Goal: Task Accomplishment & Management: Use online tool/utility

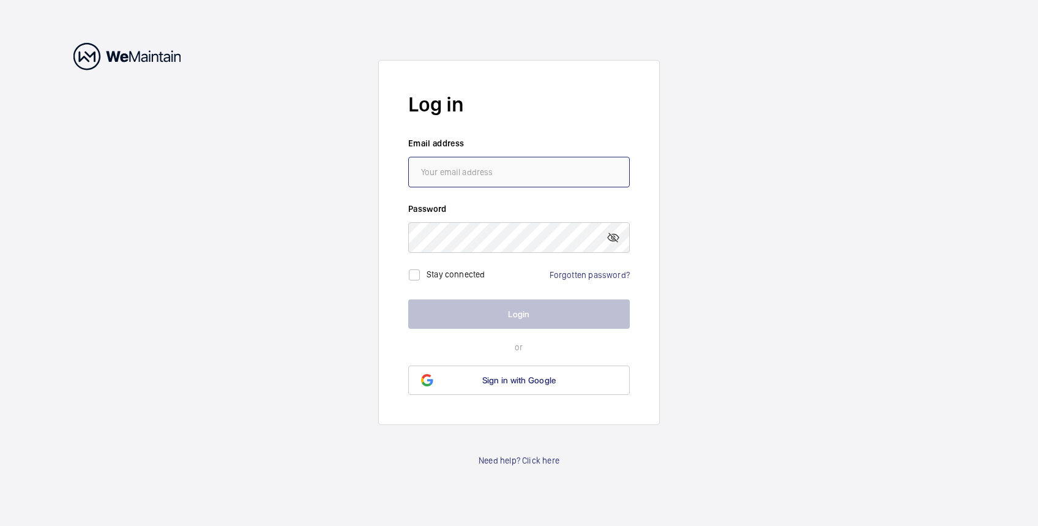
click at [505, 170] on input "email" at bounding box center [519, 172] width 222 height 31
type input "[PERSON_NAME][EMAIL_ADDRESS][DOMAIN_NAME]"
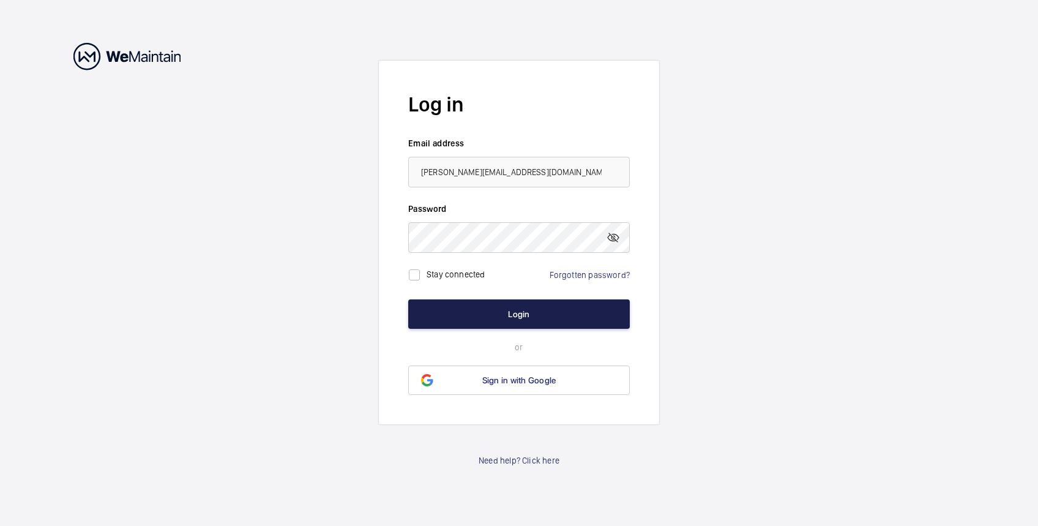
click at [534, 311] on button "Login" at bounding box center [519, 313] width 222 height 29
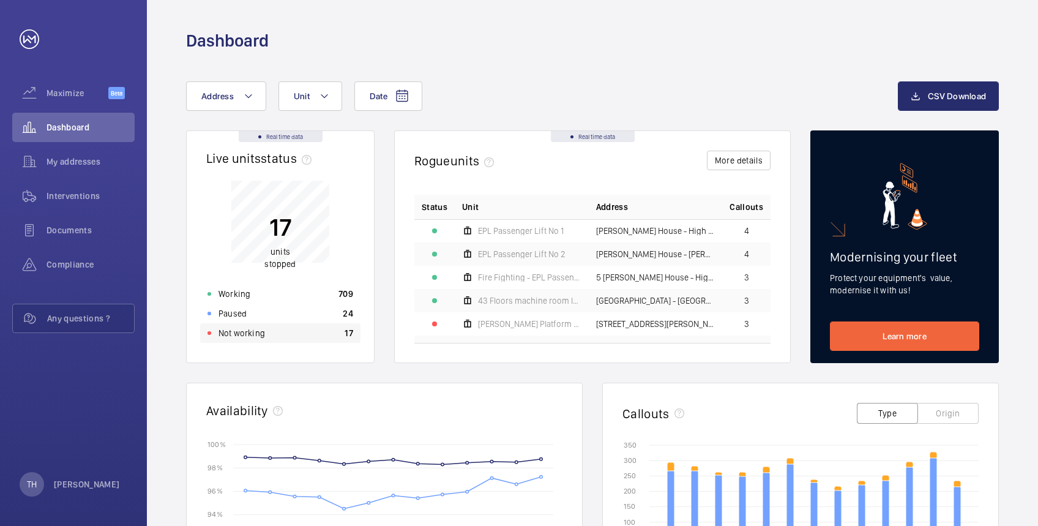
click at [229, 332] on p "Not working" at bounding box center [241, 333] width 47 height 12
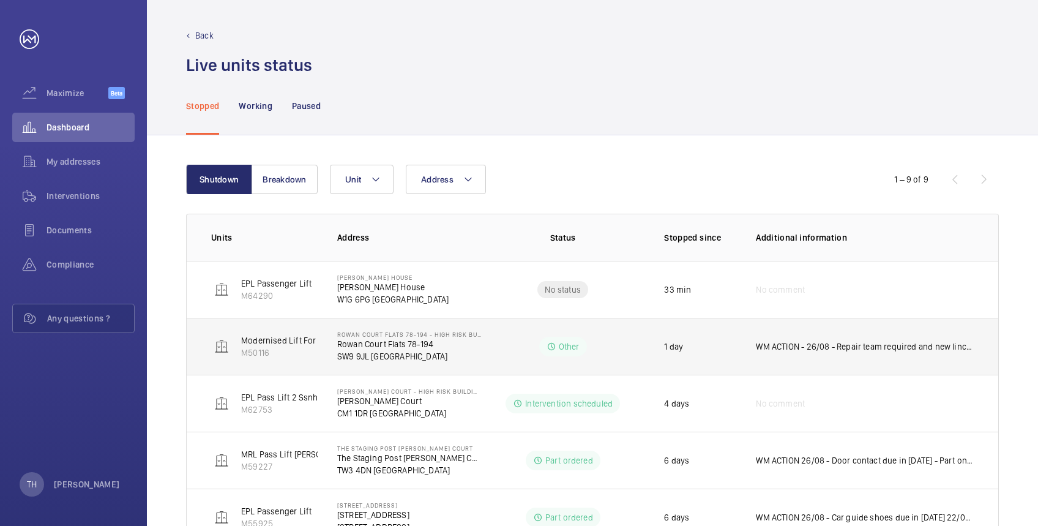
click at [980, 357] on td "WM ACTION - 26/08 - Repair team required and new linchpin required to be ordere…" at bounding box center [867, 346] width 262 height 57
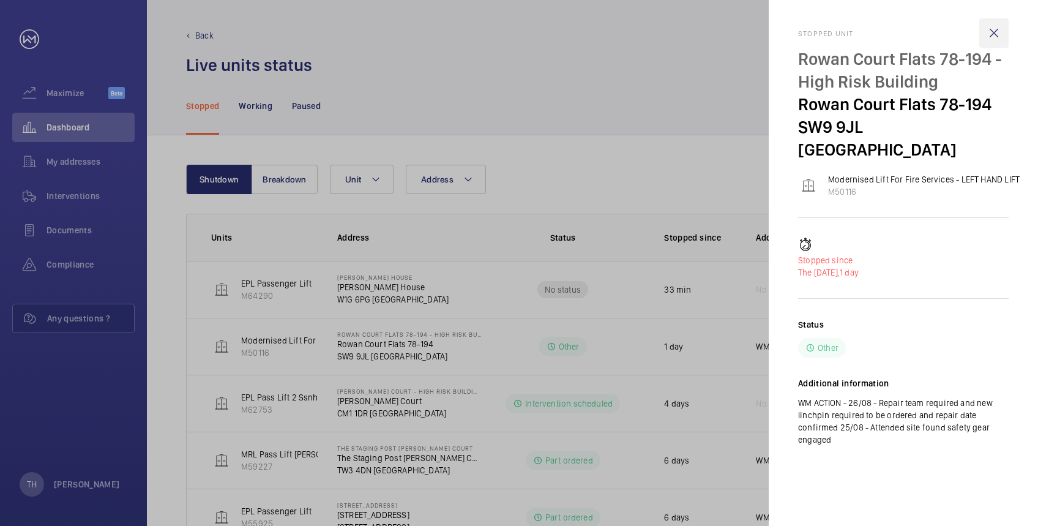
click at [994, 32] on wm-front-icon-button at bounding box center [993, 32] width 29 height 29
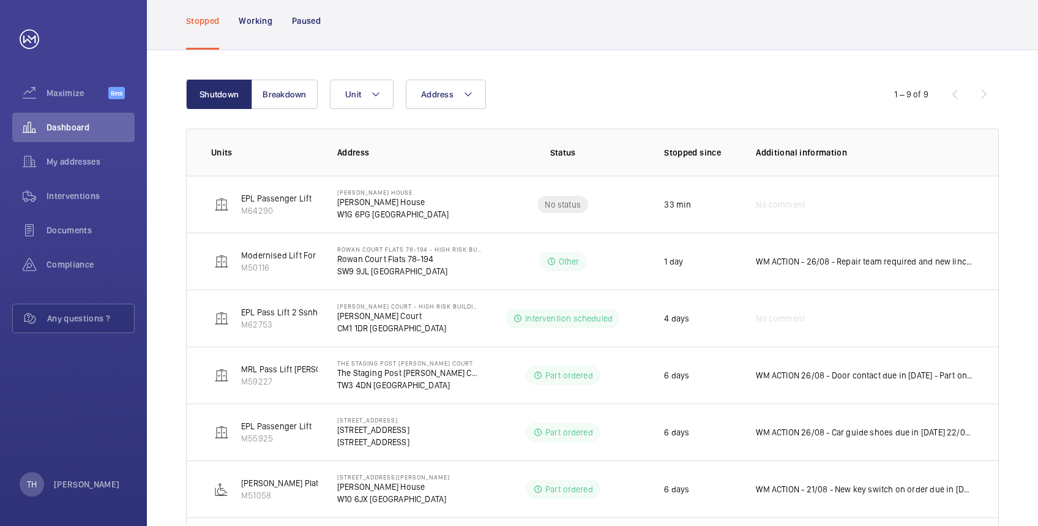
scroll to position [72, 0]
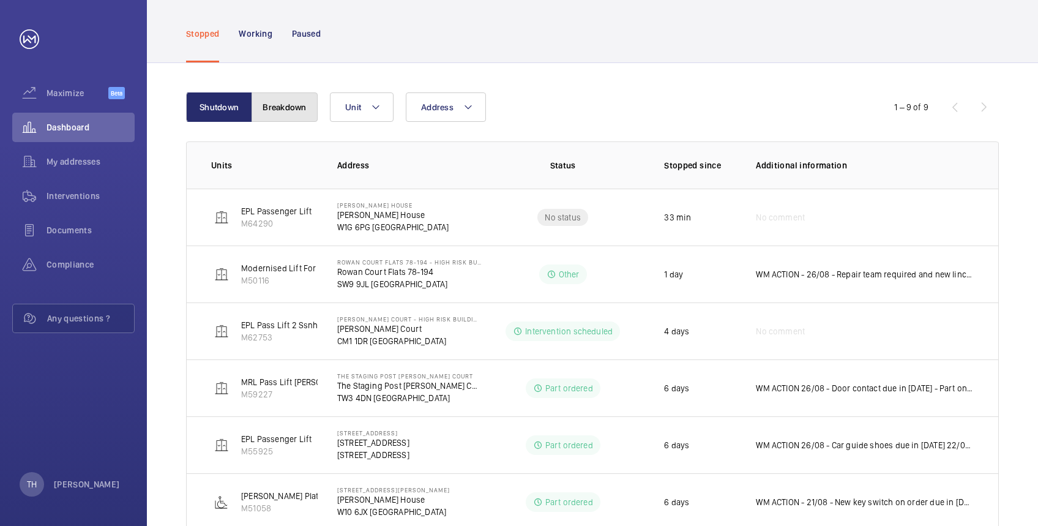
click at [279, 106] on button "Breakdown" at bounding box center [285, 106] width 66 height 29
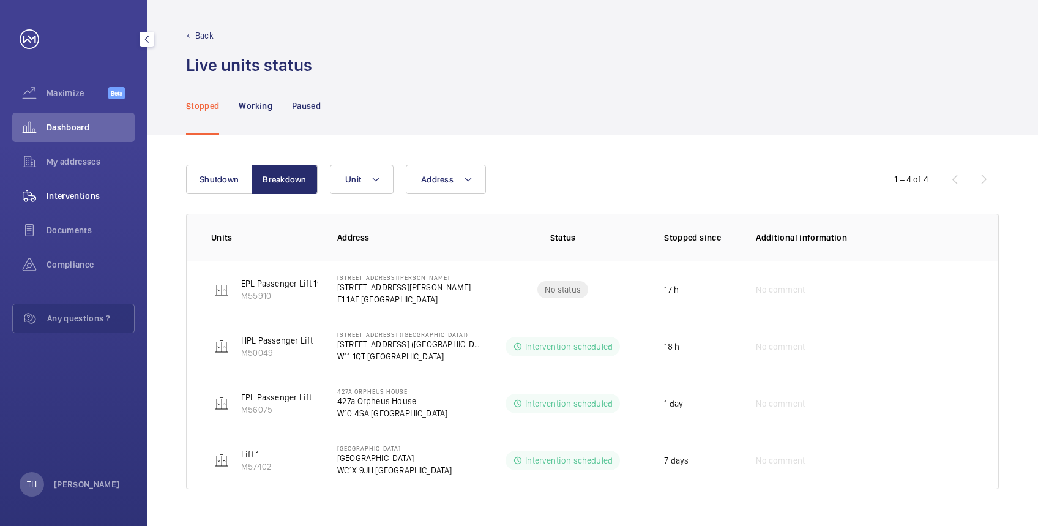
click at [83, 199] on span "Interventions" at bounding box center [91, 196] width 88 height 12
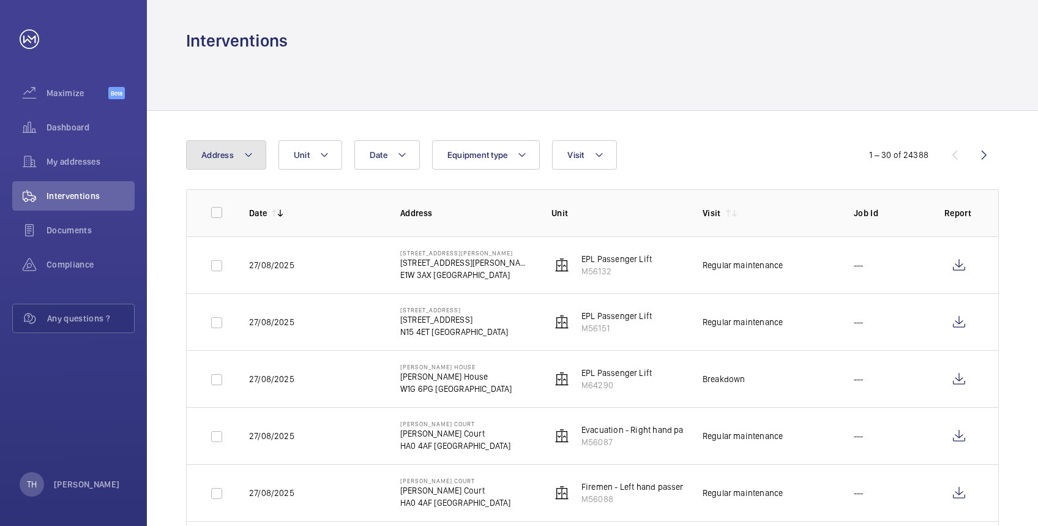
click at [245, 156] on mat-icon at bounding box center [249, 154] width 10 height 15
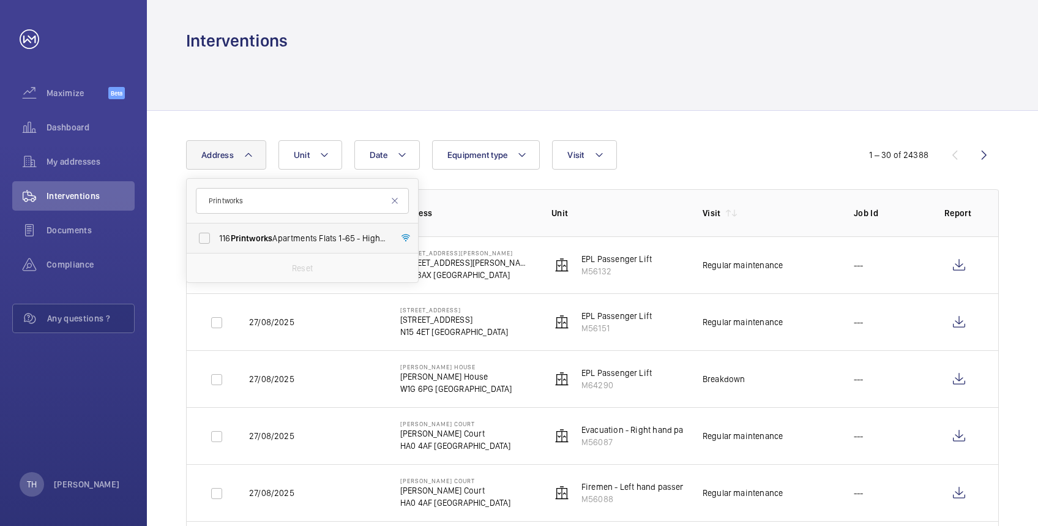
type input "Printworks"
click at [248, 233] on span "Printworks" at bounding box center [252, 238] width 42 height 10
click at [217, 233] on input "116 Printworks Apartments Flats 1-65 - High Risk Building - 116 Printworks Apar…" at bounding box center [204, 238] width 24 height 24
checkbox input "true"
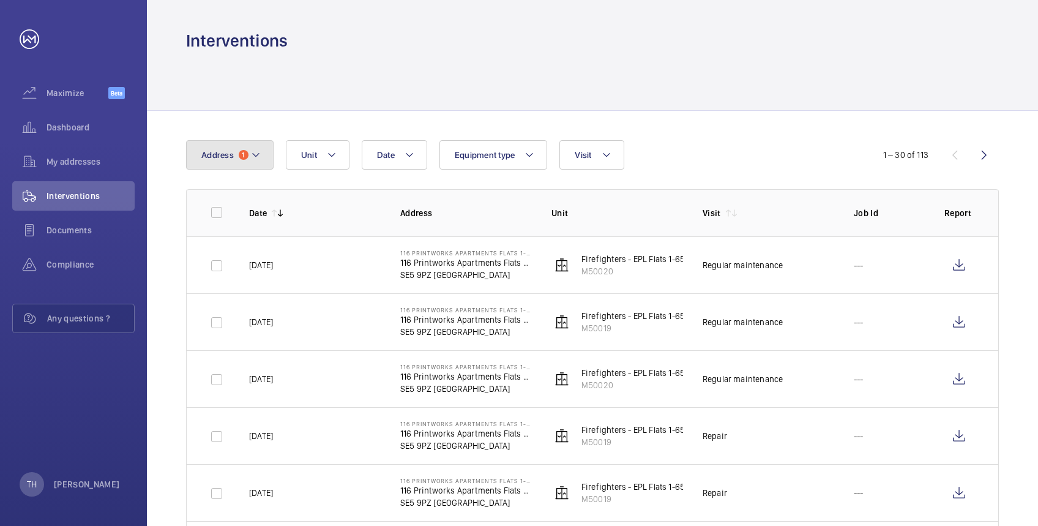
click at [262, 152] on button "Address 1" at bounding box center [230, 154] width 88 height 29
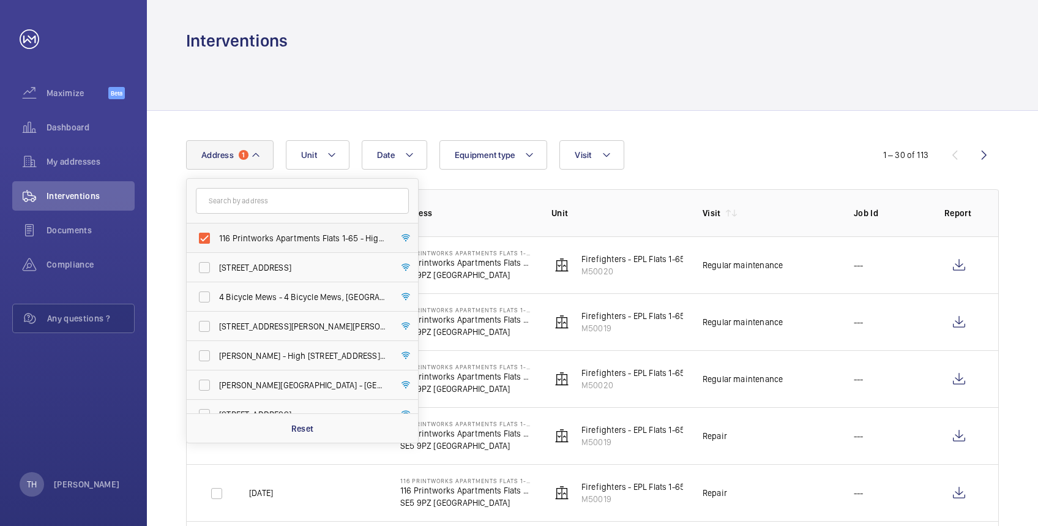
click at [198, 236] on label "116 Printworks Apartments Flats 1-65 - High Risk Building - 116 Printworks Apar…" at bounding box center [293, 237] width 213 height 29
click at [198, 236] on input "116 Printworks Apartments Flats 1-65 - High Risk Building - 116 Printworks Apar…" at bounding box center [204, 238] width 24 height 24
checkbox input "false"
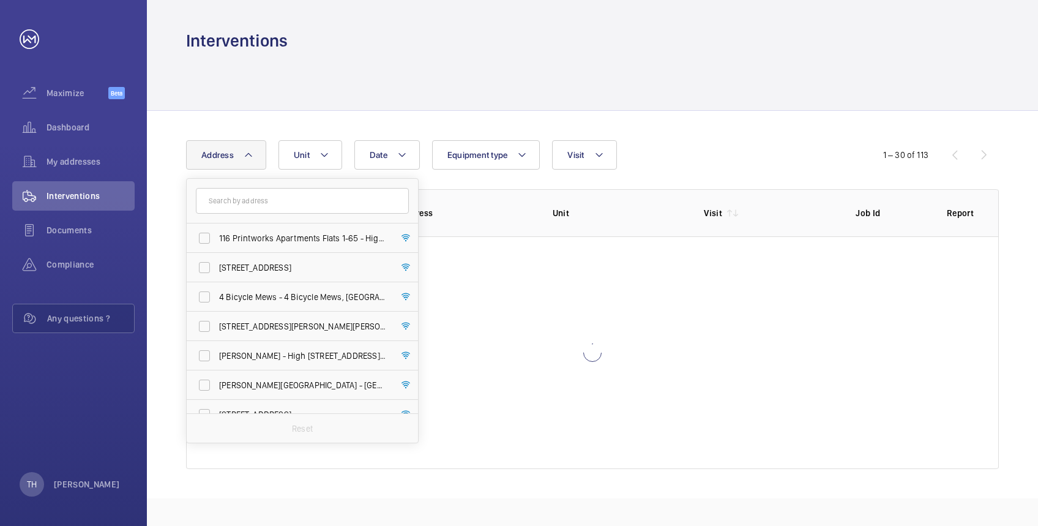
click at [401, 64] on div at bounding box center [592, 81] width 813 height 58
